Goal: Information Seeking & Learning: Learn about a topic

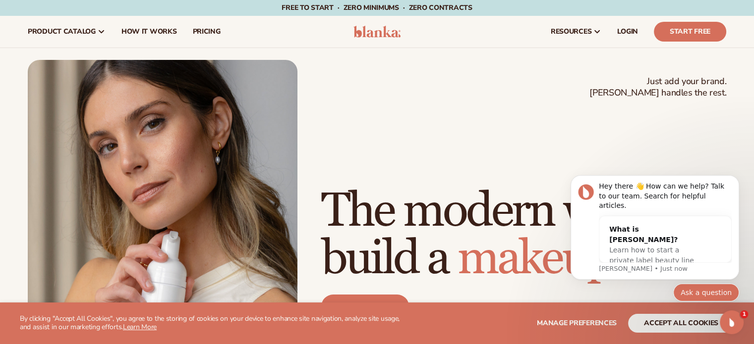
click at [713, 291] on button "Ask a question" at bounding box center [706, 293] width 66 height 18
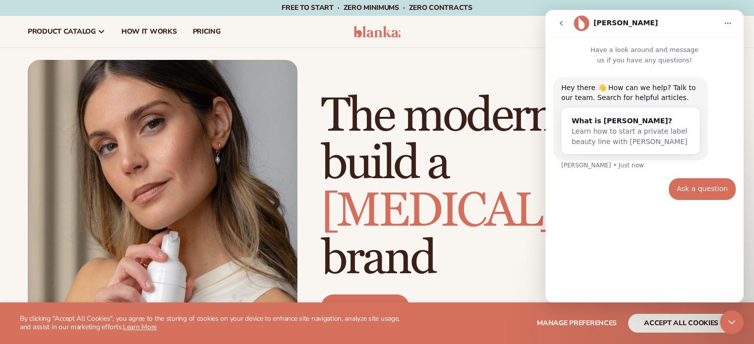
click at [693, 190] on div "Ask a question" at bounding box center [701, 189] width 51 height 10
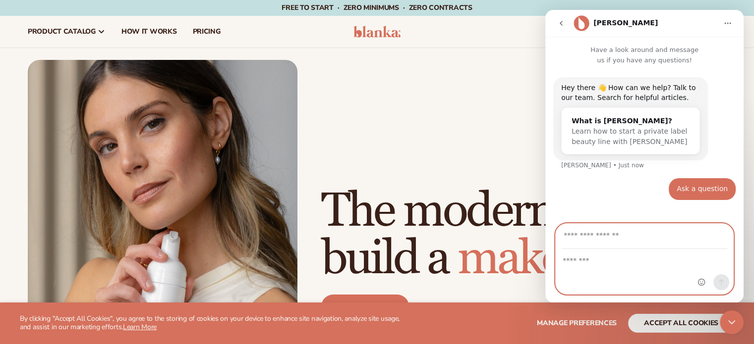
click at [603, 266] on textarea "Message…" at bounding box center [643, 258] width 177 height 17
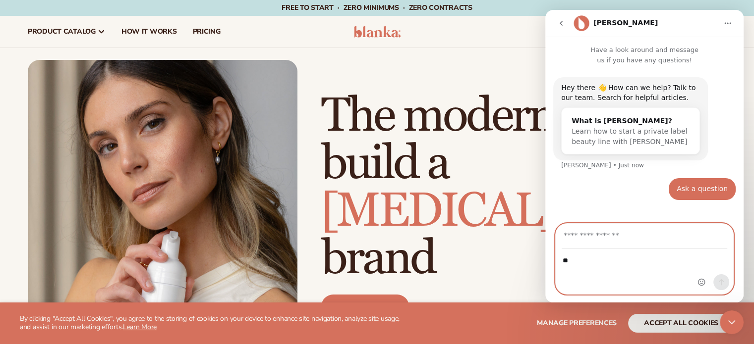
type textarea "*"
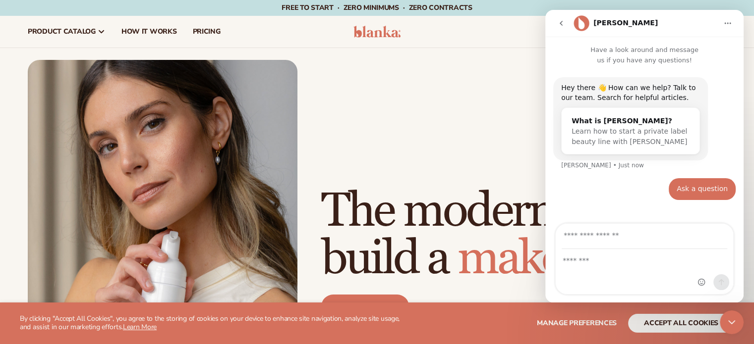
click at [715, 186] on div "Ask a question" at bounding box center [701, 189] width 51 height 10
click at [727, 185] on div "Ask a question • Just now" at bounding box center [701, 189] width 67 height 22
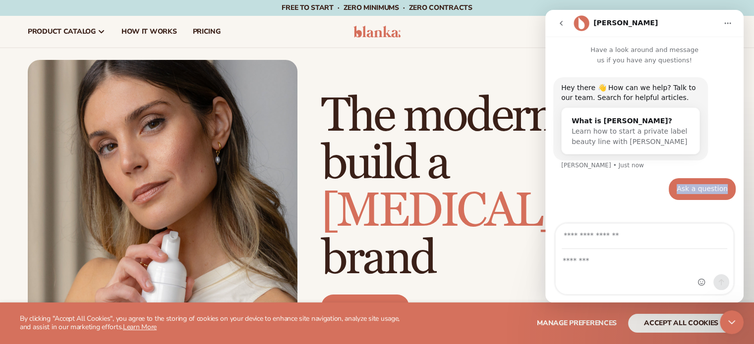
drag, startPoint x: 727, startPoint y: 185, endPoint x: 673, endPoint y: 185, distance: 54.5
click at [673, 185] on div "Ask a question • Just now" at bounding box center [644, 195] width 182 height 34
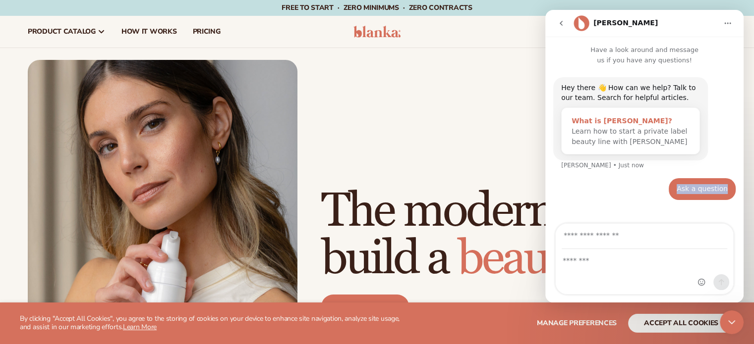
click at [593, 129] on span "Learn how to start a private label beauty line with Blanka" at bounding box center [628, 136] width 115 height 18
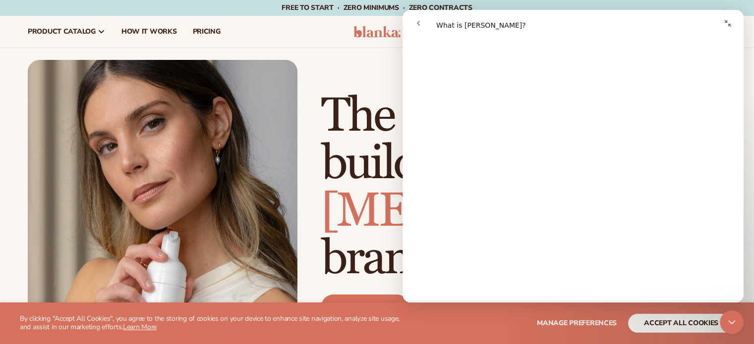
scroll to position [528, 0]
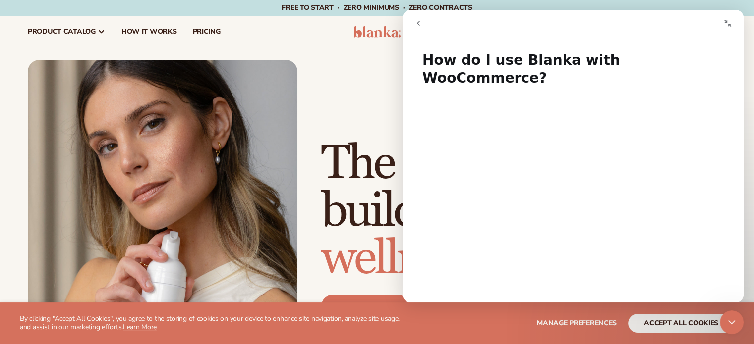
click at [345, 133] on div "Just add your brand. Blanka handles the rest. beauty,skin care,wellness,makeup …" at bounding box center [377, 230] width 698 height 340
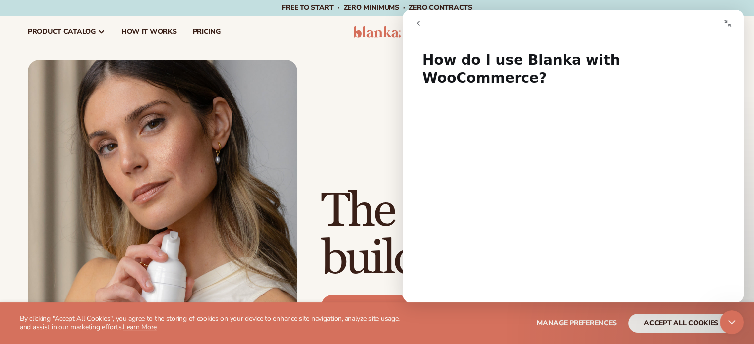
click at [369, 88] on div "Just add your brand. Blanka handles the rest. beauty,skin care,wellness,makeup …" at bounding box center [377, 230] width 698 height 340
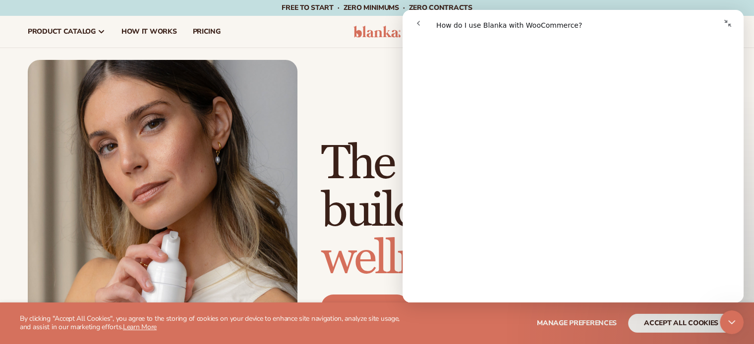
scroll to position [503, 0]
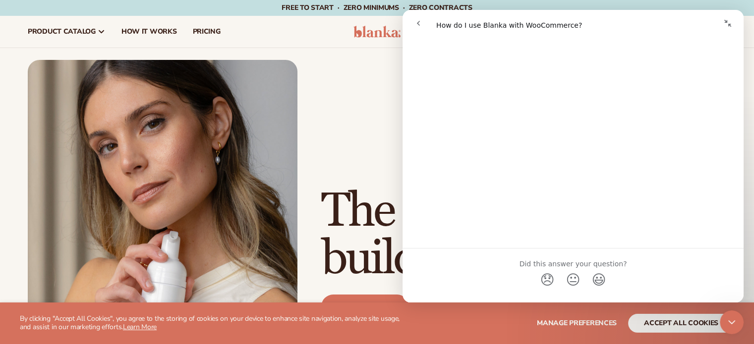
click at [308, 104] on div "Just add your brand. Blanka handles the rest. beauty,skin care,wellness,makeup …" at bounding box center [377, 230] width 698 height 340
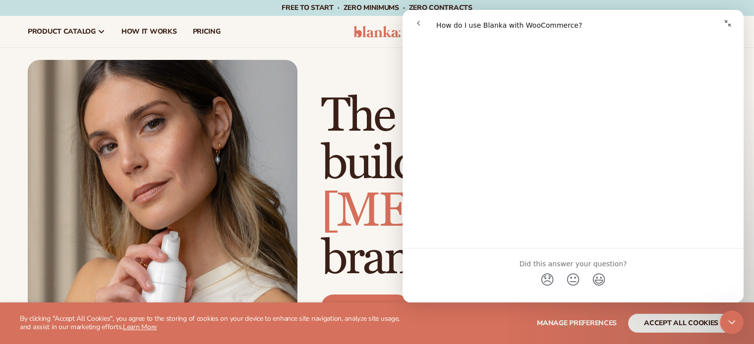
click at [722, 20] on button "Collapse window" at bounding box center [727, 23] width 19 height 19
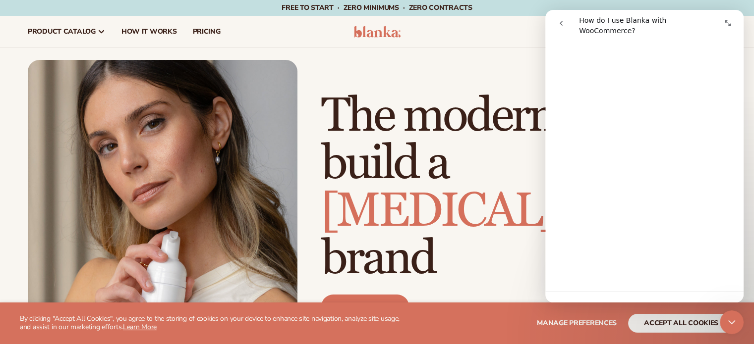
scroll to position [478, 0]
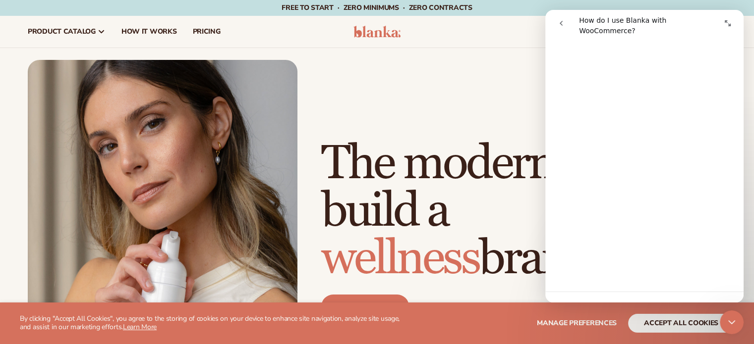
click at [441, 140] on h1 "The modern way to build a wellness brand" at bounding box center [523, 211] width 405 height 143
click at [448, 119] on div "Just add your brand. Blanka handles the rest. beauty,skin care,wellness,makeup …" at bounding box center [377, 230] width 698 height 340
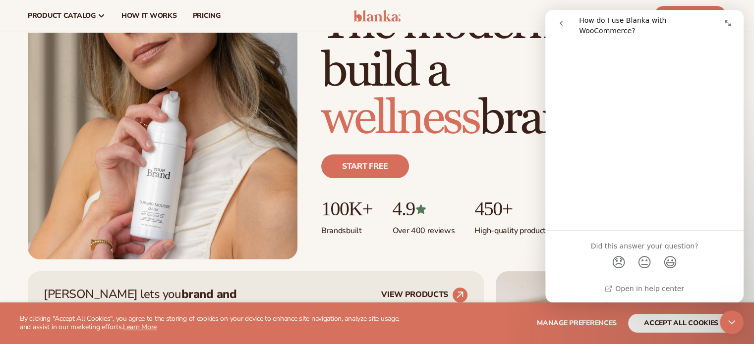
scroll to position [0, 0]
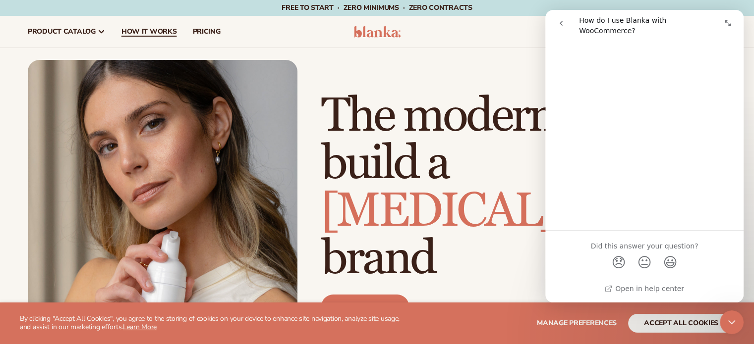
click at [147, 32] on span "How It Works" at bounding box center [148, 32] width 55 height 8
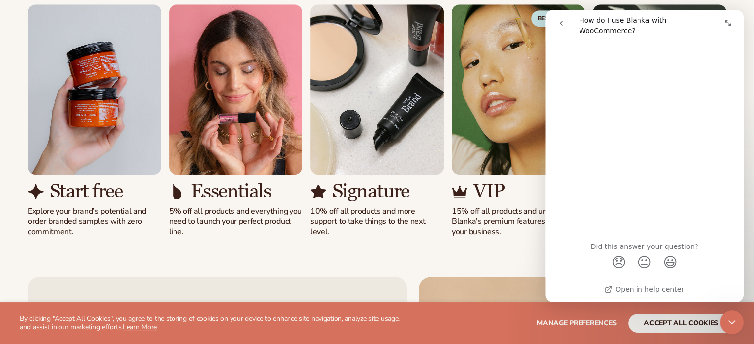
scroll to position [696, 0]
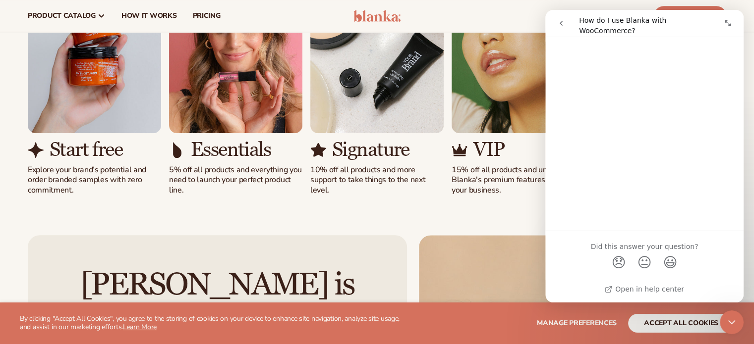
click at [495, 223] on div "Solutions for every stage Preview your brand on hundreds of products. View pric…" at bounding box center [377, 49] width 754 height 372
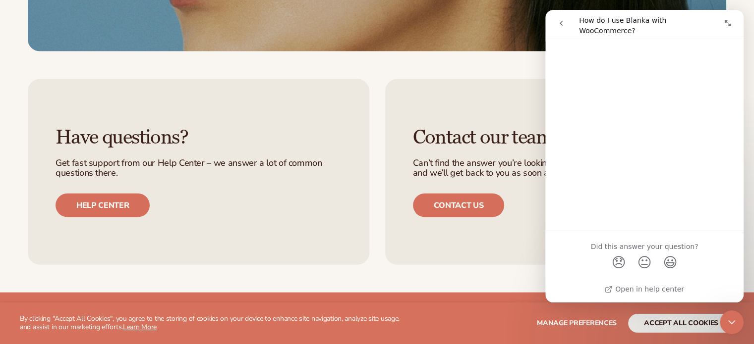
scroll to position [2265, 0]
click at [96, 210] on link "Help center" at bounding box center [102, 206] width 94 height 24
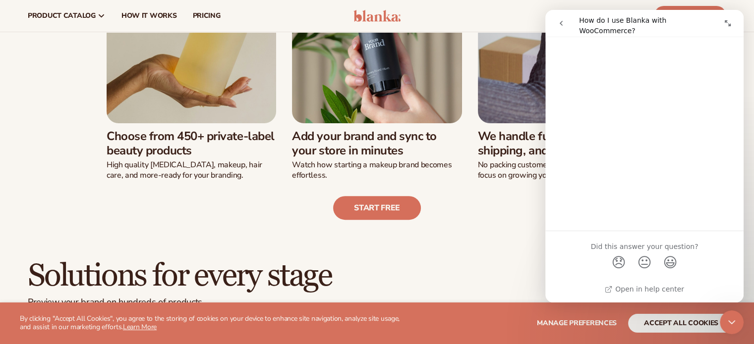
scroll to position [0, 0]
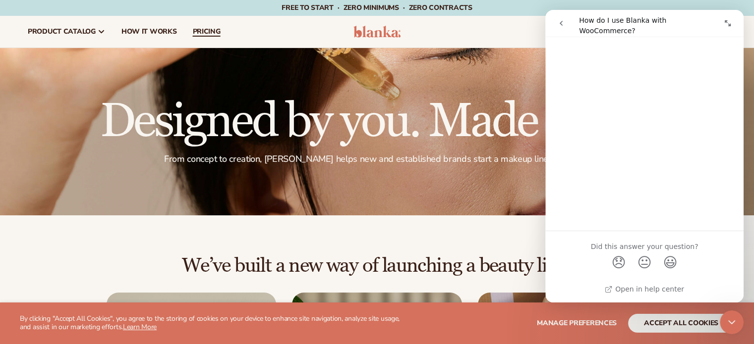
click at [195, 31] on span "pricing" at bounding box center [206, 32] width 28 height 8
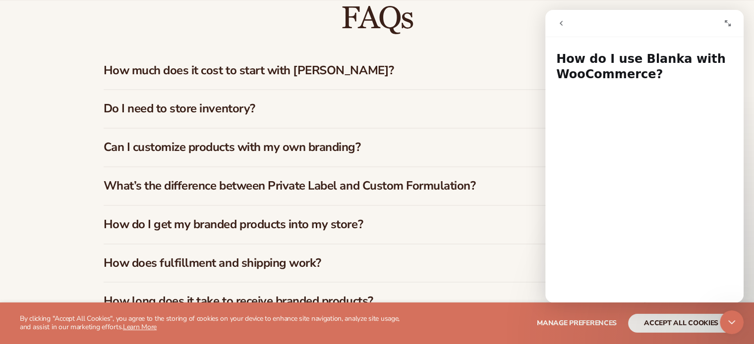
scroll to position [1466, 0]
click at [492, 115] on div "Do I need to store inventory?" at bounding box center [377, 109] width 547 height 38
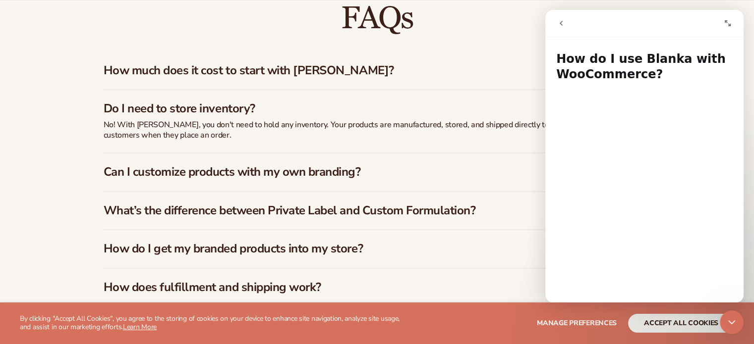
click at [492, 115] on div "Do I need to store inventory?" at bounding box center [377, 105] width 547 height 30
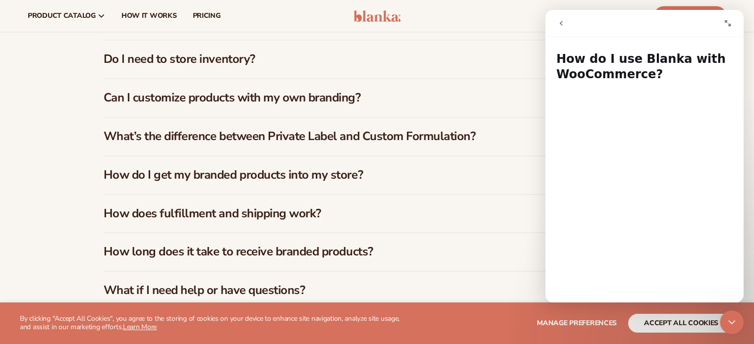
scroll to position [1568, 0]
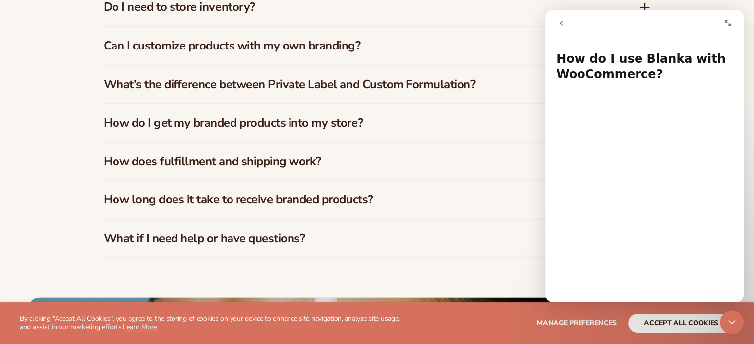
click at [394, 128] on h3 "How do I get my branded products into my store?" at bounding box center [356, 123] width 505 height 14
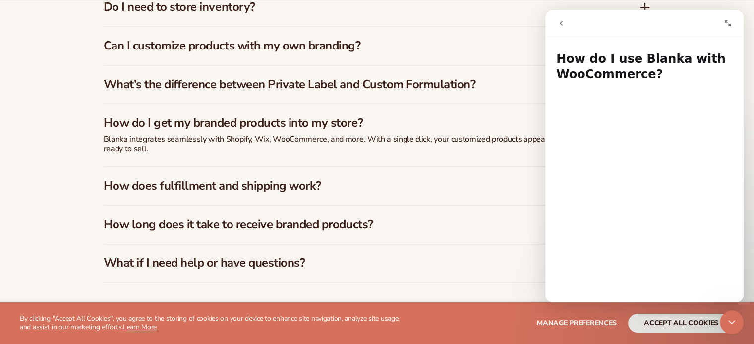
click at [394, 128] on h3 "How do I get my branded products into my store?" at bounding box center [356, 123] width 505 height 14
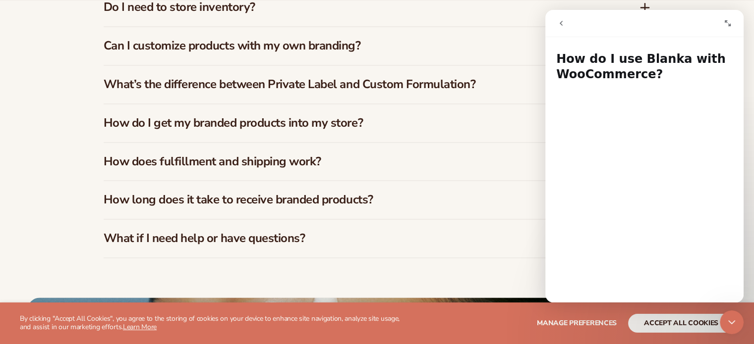
click at [392, 159] on h3 "How does fulfillment and shipping work?" at bounding box center [356, 162] width 505 height 14
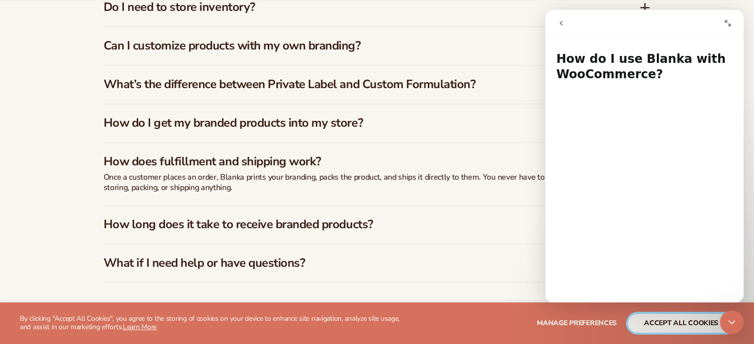
click at [675, 330] on button "accept all cookies" at bounding box center [681, 323] width 106 height 19
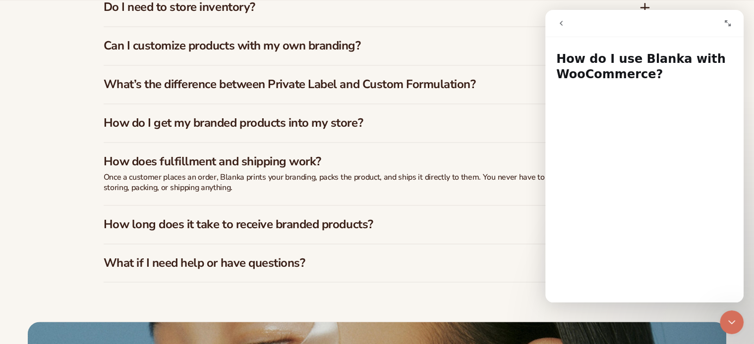
click at [726, 25] on icon "Expand window" at bounding box center [727, 23] width 8 height 8
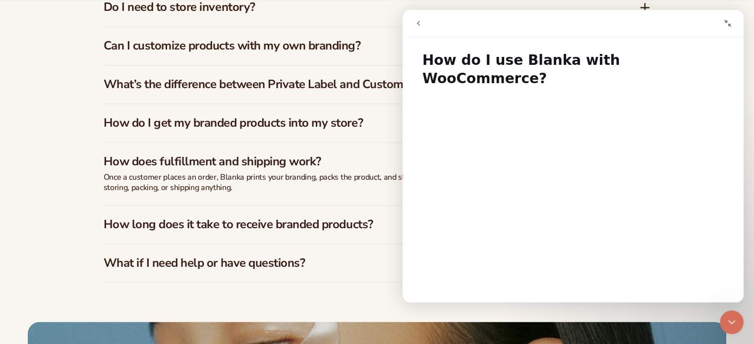
click at [726, 25] on icon "Collapse window" at bounding box center [727, 23] width 8 height 8
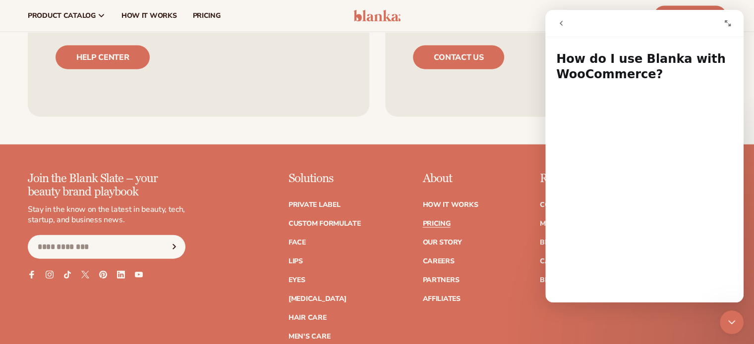
scroll to position [2289, 0]
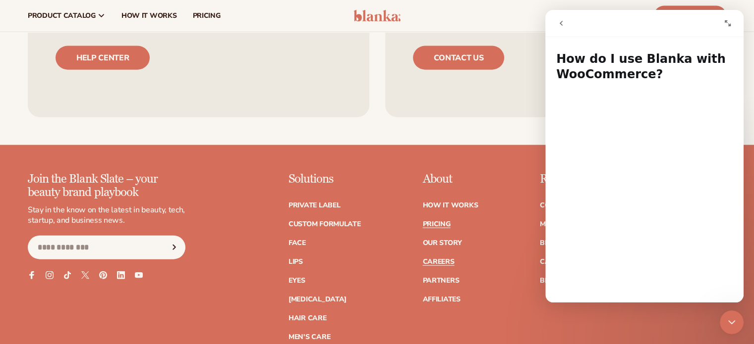
click at [442, 262] on link "Careers" at bounding box center [438, 262] width 32 height 7
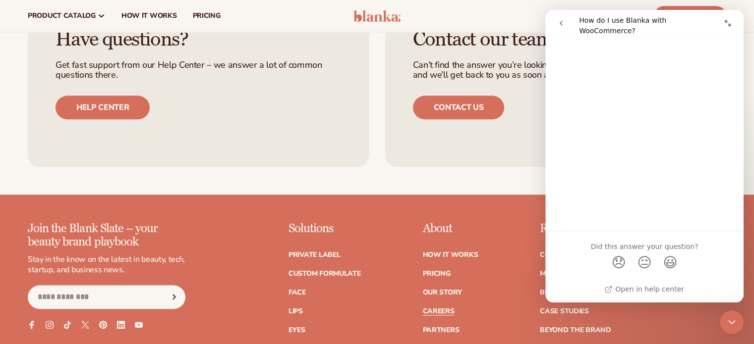
scroll to position [1031, 0]
